Goal: Task Accomplishment & Management: Manage account settings

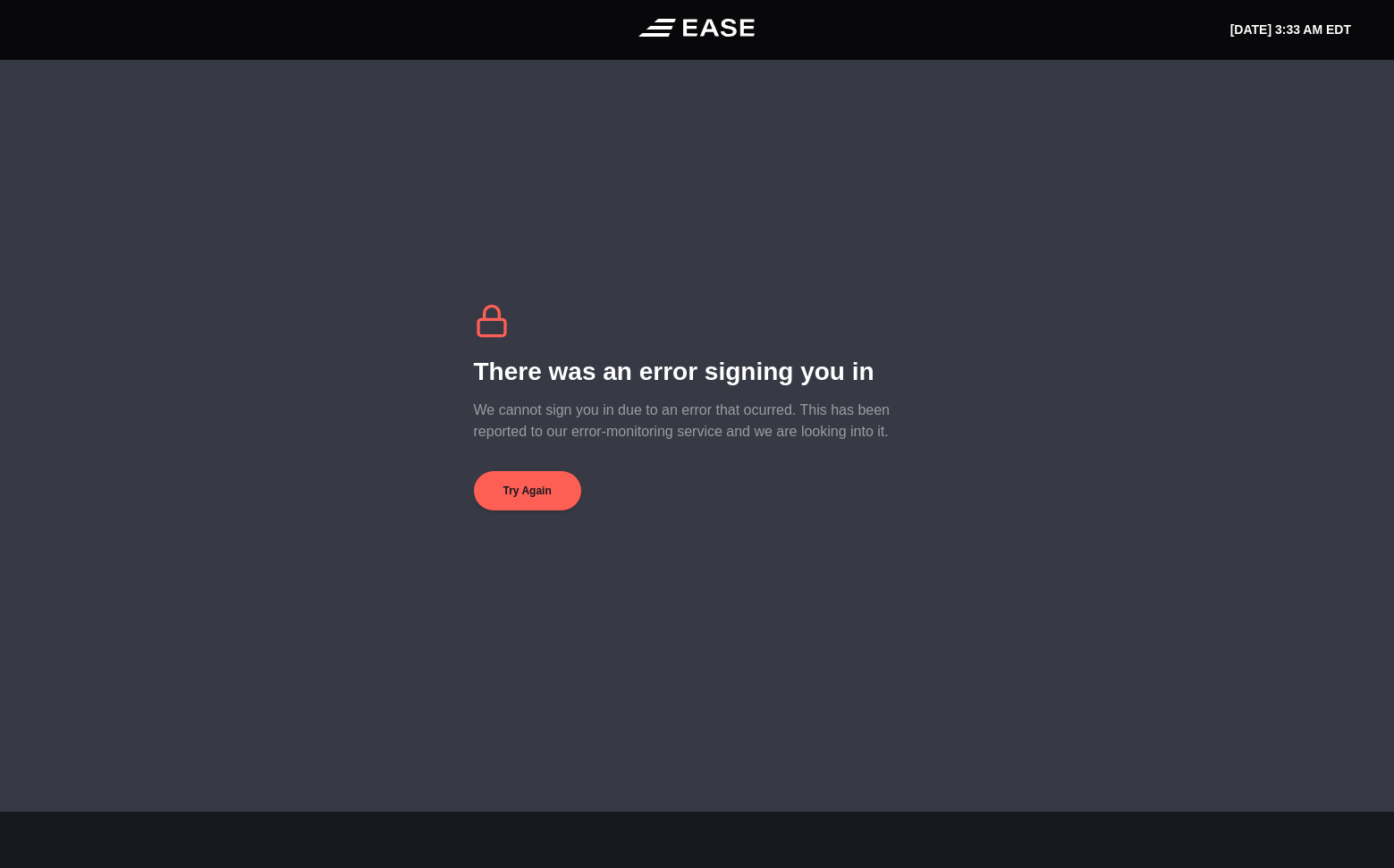
click at [829, 152] on div "There was an error signing you in We cannot sign you in due to an error that oc…" at bounding box center [697, 407] width 1394 height 695
click at [1146, 136] on div "There was an error signing you in We cannot sign you in due to an error that oc…" at bounding box center [697, 407] width 1394 height 695
click at [547, 472] on div "There was an error signing you in We cannot sign you in due to an error that oc…" at bounding box center [698, 406] width 447 height 207
click at [511, 491] on button "Try Again" at bounding box center [528, 491] width 107 height 39
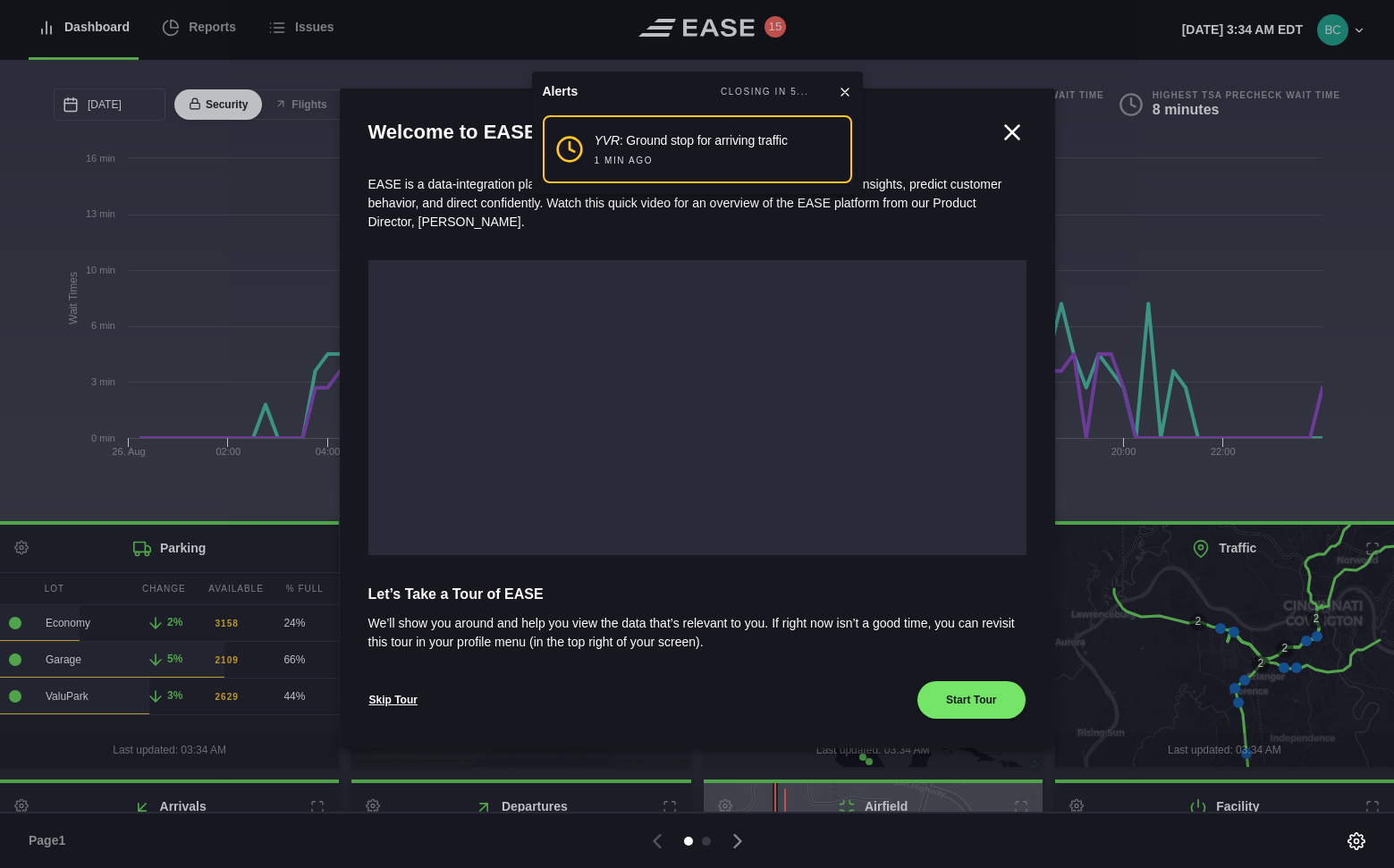
click at [849, 87] on icon at bounding box center [845, 91] width 15 height 15
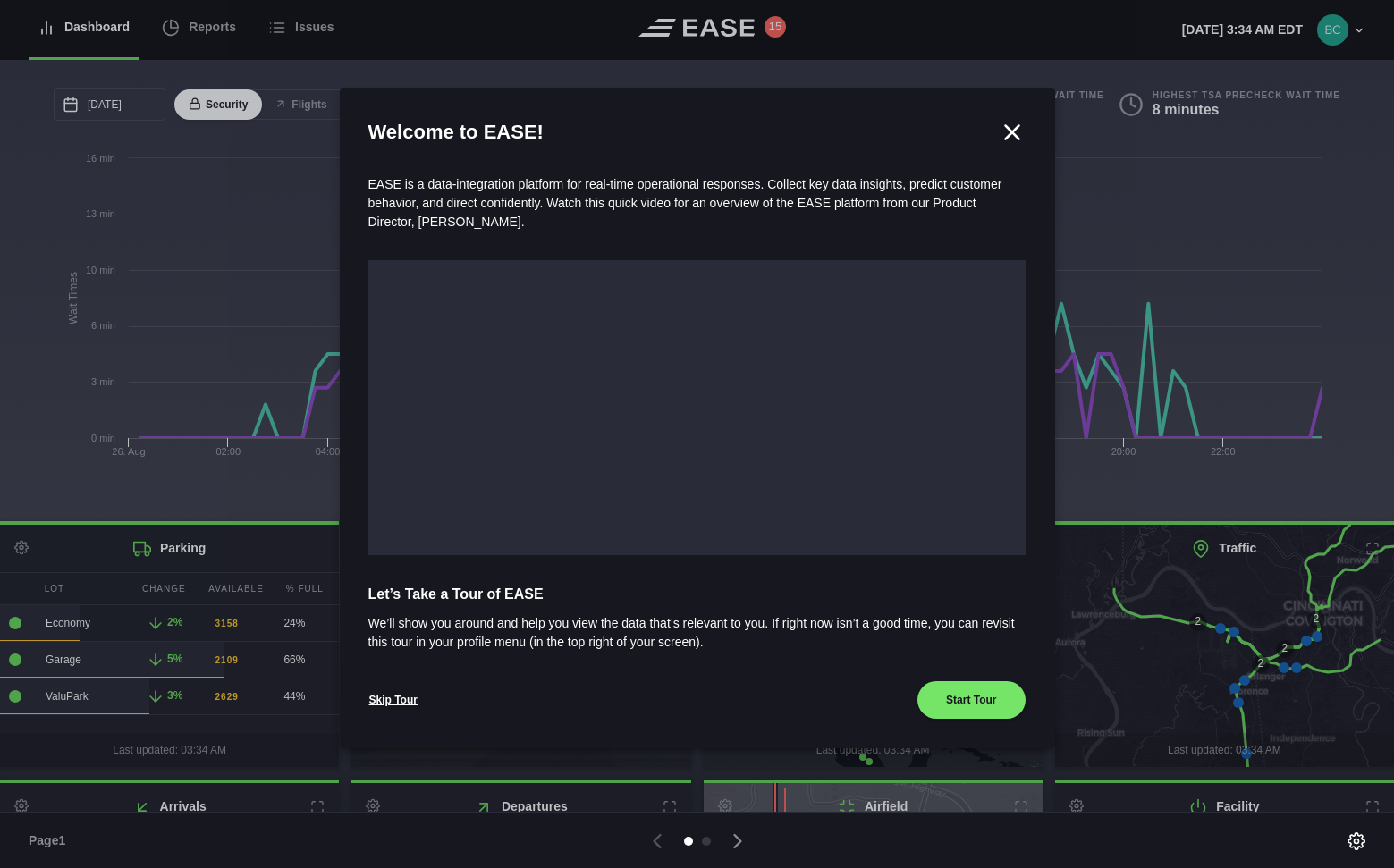
click at [1005, 133] on icon at bounding box center [1013, 132] width 27 height 27
